Goal: Transaction & Acquisition: Book appointment/travel/reservation

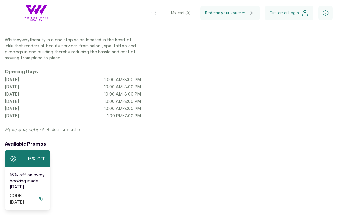
scroll to position [34, 0]
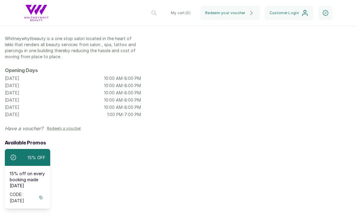
click at [42, 196] on icon at bounding box center [41, 198] width 4 height 4
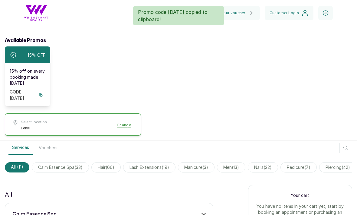
scroll to position [137, 0]
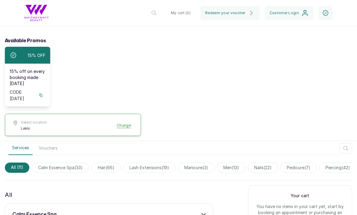
click at [148, 163] on span "lash extensions ( 19 )" at bounding box center [149, 168] width 52 height 10
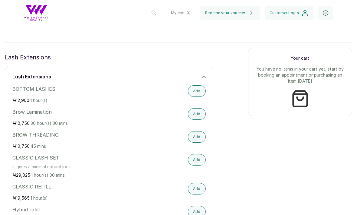
scroll to position [276, 0]
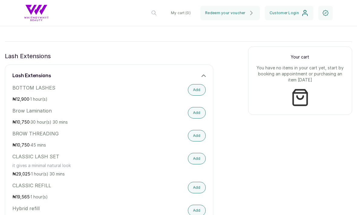
click at [199, 153] on button "Add" at bounding box center [197, 158] width 18 height 11
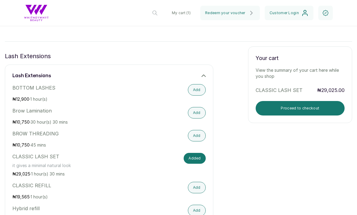
click at [276, 101] on button "Proceed to checkout" at bounding box center [299, 108] width 89 height 15
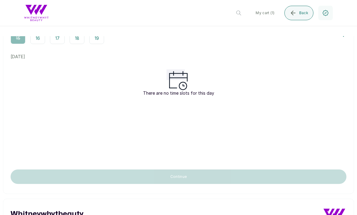
scroll to position [0, 0]
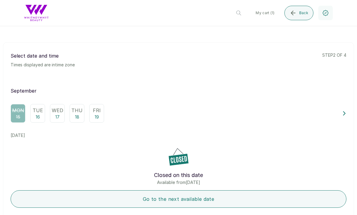
click at [37, 107] on p "Tue" at bounding box center [38, 110] width 10 height 7
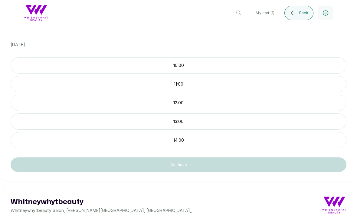
scroll to position [91, 0]
click at [108, 66] on p "10:00" at bounding box center [178, 66] width 335 height 6
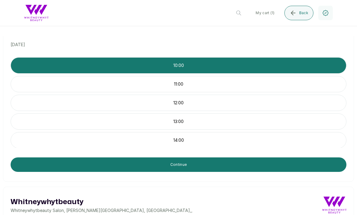
click at [138, 170] on button "Continue" at bounding box center [178, 165] width 335 height 15
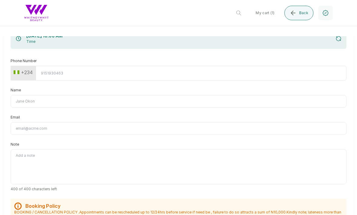
scroll to position [41, 0]
click at [82, 79] on input "Phone Number" at bounding box center [191, 73] width 310 height 15
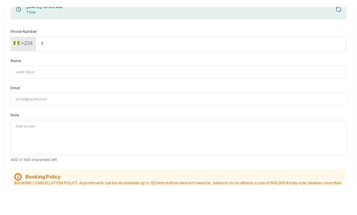
type input "70"
type input "7082034596"
type input "Kyhana Karim"
type input "kyhanatkarim@gmail.com"
click at [85, 66] on input "7082034596" at bounding box center [191, 73] width 310 height 15
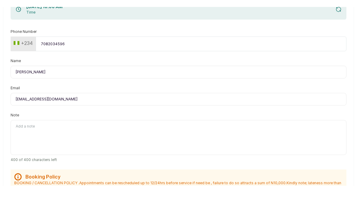
type input "708203459"
type input "7082034596"
type input "Kyhana Karim"
type input "kyhanatkarim@gmail.com"
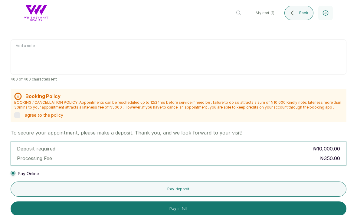
scroll to position [151, 0]
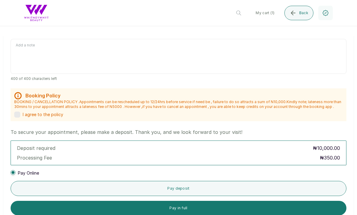
click at [18, 112] on label at bounding box center [17, 115] width 6 height 6
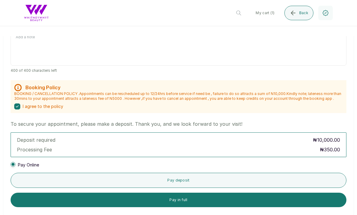
scroll to position [160, 0]
click at [50, 193] on button "Pay in full" at bounding box center [178, 200] width 335 height 15
click at [293, 16] on icon "submit" at bounding box center [292, 12] width 7 height 7
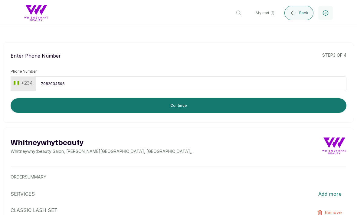
click at [302, 15] on span "Back" at bounding box center [303, 13] width 9 height 5
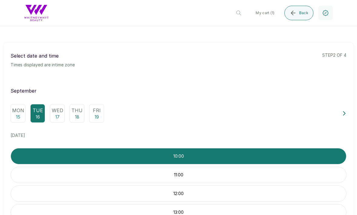
click at [293, 15] on icon "submit" at bounding box center [293, 13] width 4 height 4
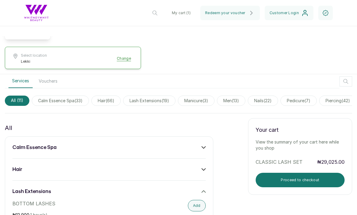
scroll to position [204, 0]
click at [73, 96] on span "calm essence spa ( 33 )" at bounding box center [60, 101] width 57 height 10
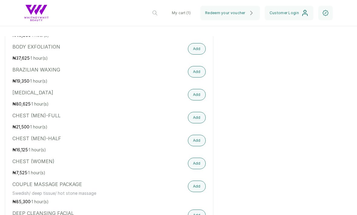
scroll to position [361, 0]
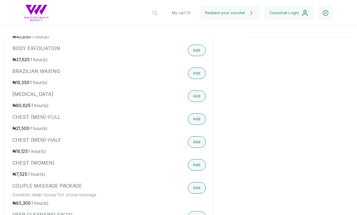
click at [198, 68] on button "Add" at bounding box center [197, 73] width 18 height 11
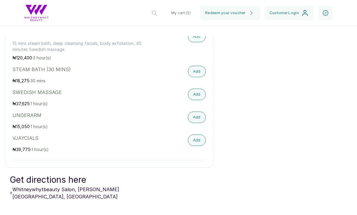
scroll to position [1003, 0]
click at [200, 114] on button "Add" at bounding box center [197, 117] width 18 height 11
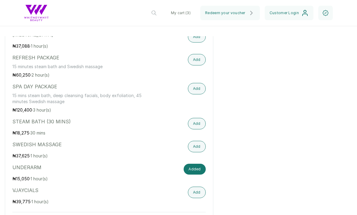
scroll to position [950, 0]
click at [196, 164] on button "Added" at bounding box center [194, 169] width 22 height 11
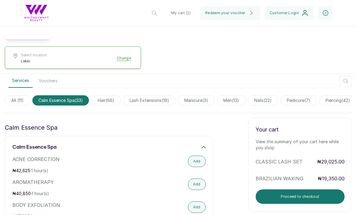
scroll to position [204, 0]
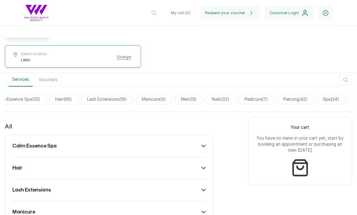
scroll to position [0, 43]
click at [101, 94] on span "lash extensions ( 19 )" at bounding box center [106, 99] width 52 height 10
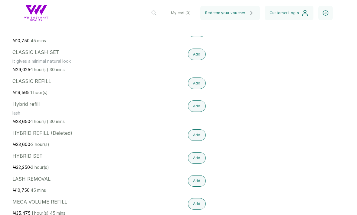
scroll to position [382, 0]
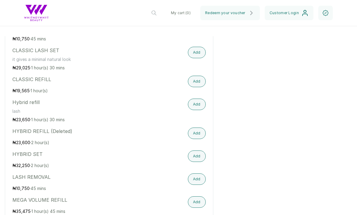
click at [69, 57] on p "it gives a minimal natural look" at bounding box center [79, 60] width 135 height 6
click at [205, 47] on button "Add" at bounding box center [197, 52] width 18 height 11
click at [295, 20] on button "Customer Login" at bounding box center [288, 13] width 49 height 15
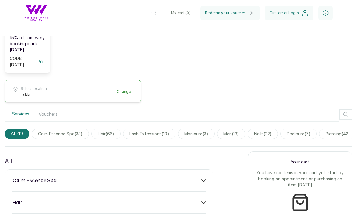
scroll to position [19, 0]
click at [116, 129] on span "hair ( 66 )" at bounding box center [105, 134] width 29 height 10
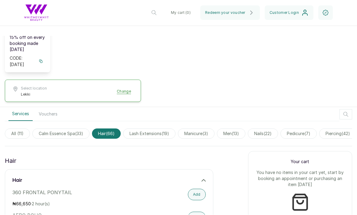
click at [147, 129] on span "lash extensions ( 19 )" at bounding box center [149, 134] width 52 height 10
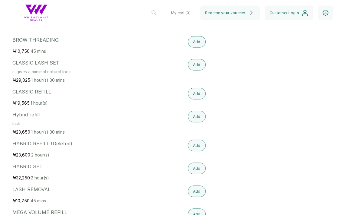
scroll to position [0, 0]
click at [199, 59] on button "Add" at bounding box center [197, 64] width 18 height 11
click at [122, 69] on p "it gives a minimal natural look" at bounding box center [79, 72] width 135 height 6
click at [40, 59] on p "CLASSIC LASH SET" at bounding box center [79, 62] width 135 height 7
click at [42, 69] on p "it gives a minimal natural look" at bounding box center [79, 72] width 135 height 6
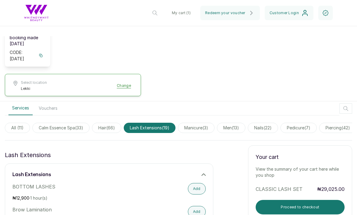
scroll to position [177, 0]
